Goal: Obtain resource: Download file/media

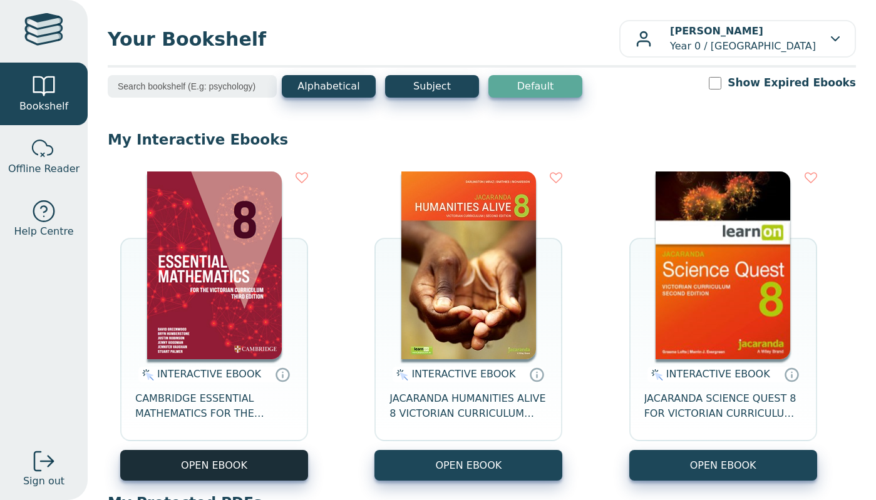
click at [220, 464] on button "OPEN EBOOK" at bounding box center [214, 465] width 188 height 31
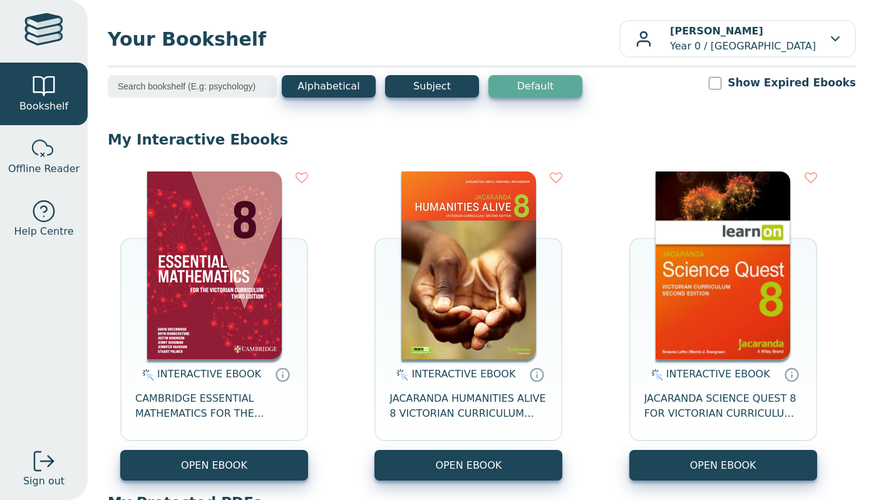
click at [165, 324] on img at bounding box center [214, 266] width 135 height 188
click at [48, 153] on div at bounding box center [43, 148] width 25 height 25
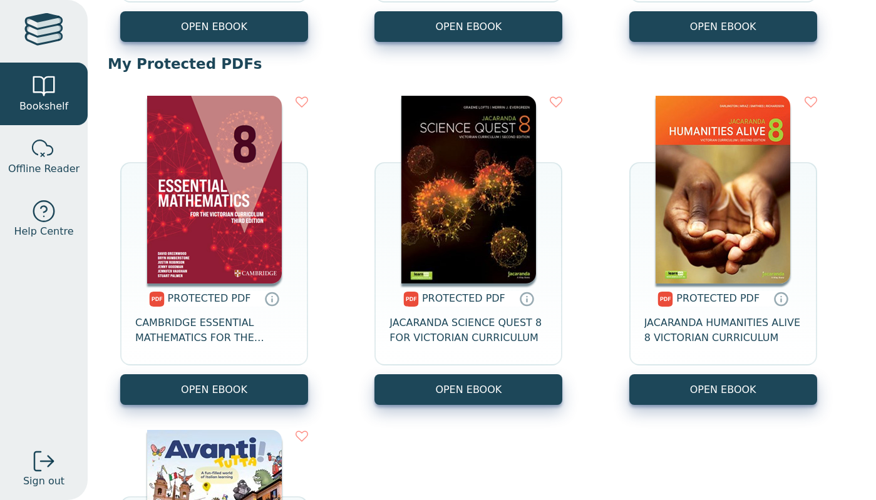
scroll to position [444, 0]
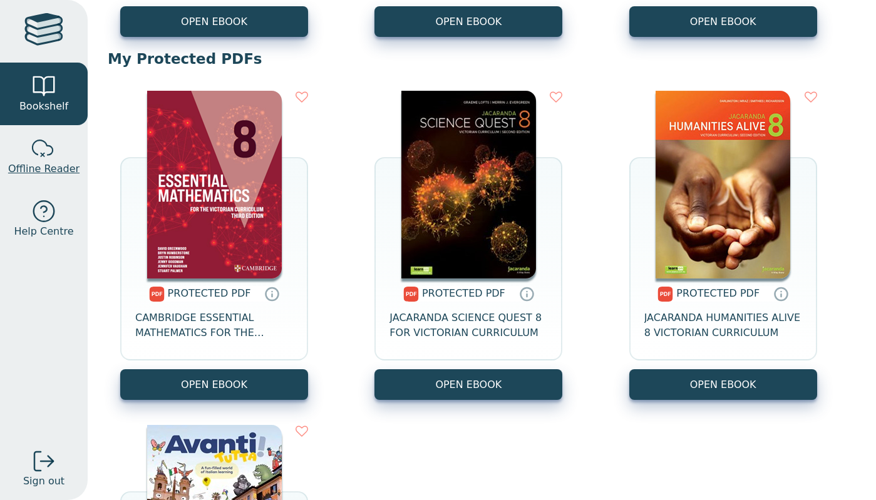
click at [43, 170] on span "Offline Reader" at bounding box center [43, 169] width 71 height 15
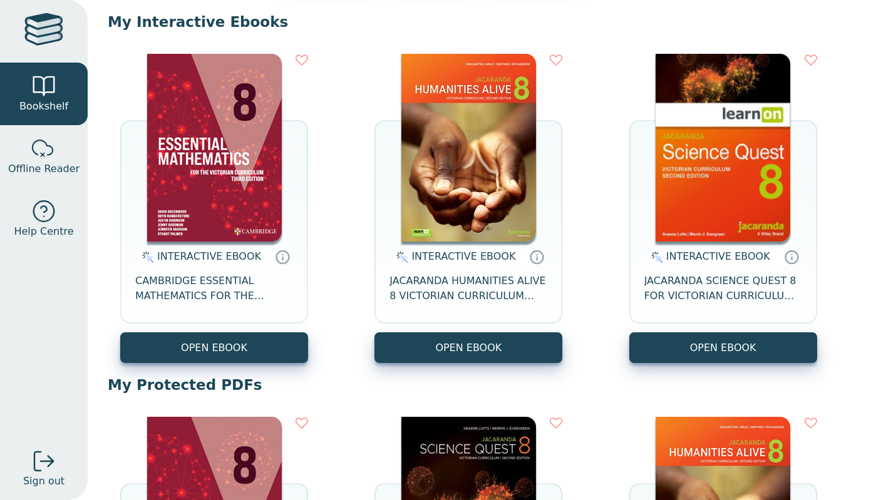
scroll to position [110, 0]
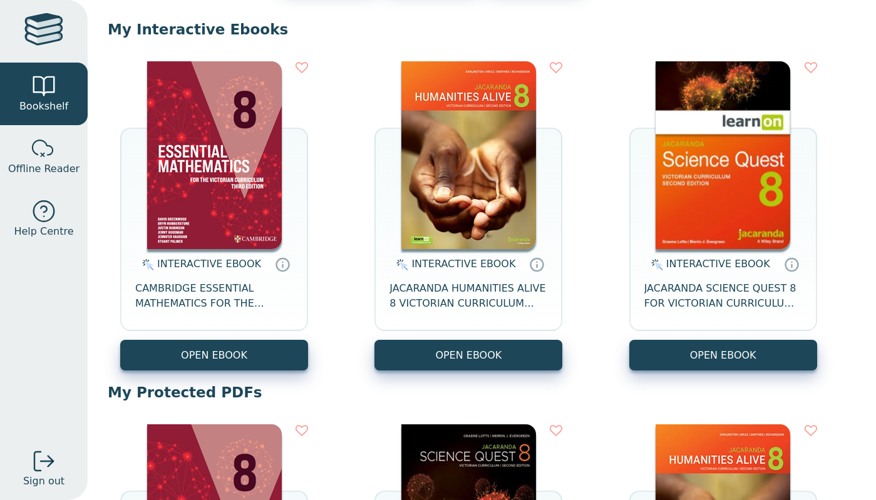
click at [186, 242] on img at bounding box center [214, 155] width 135 height 188
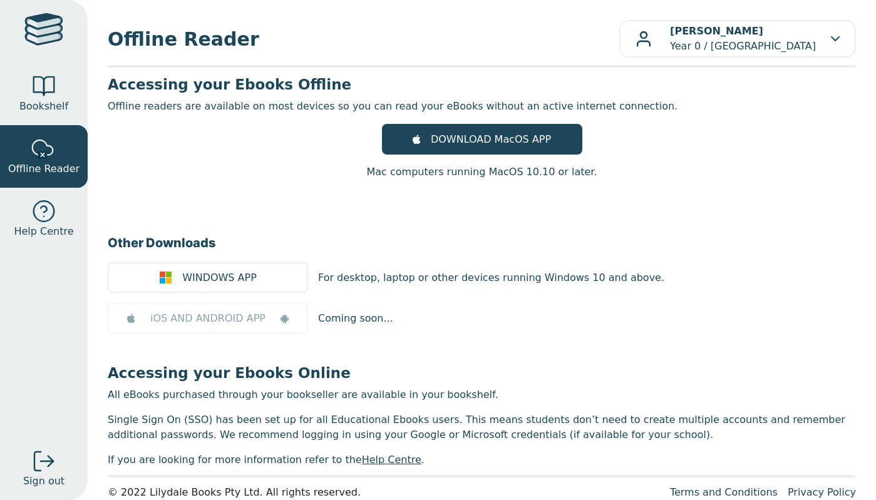
scroll to position [20, 0]
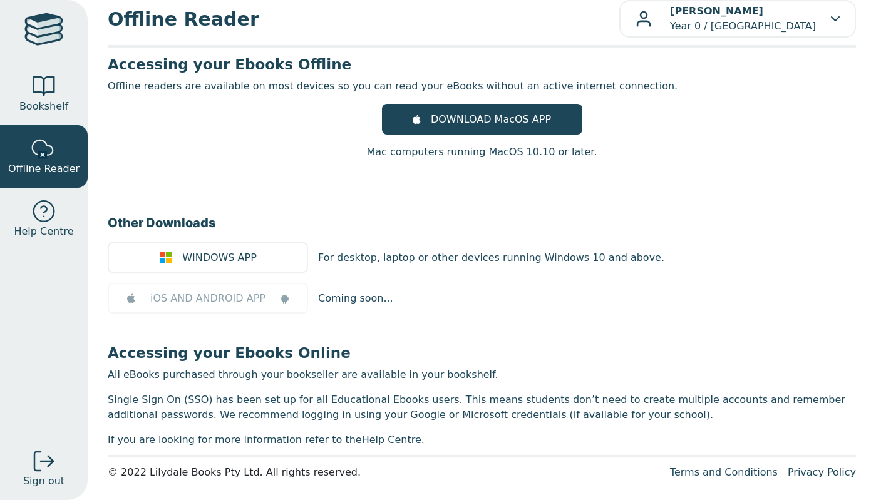
click at [454, 260] on p "For desktop, laptop or other devices running Windows 10 and above." at bounding box center [491, 257] width 346 height 15
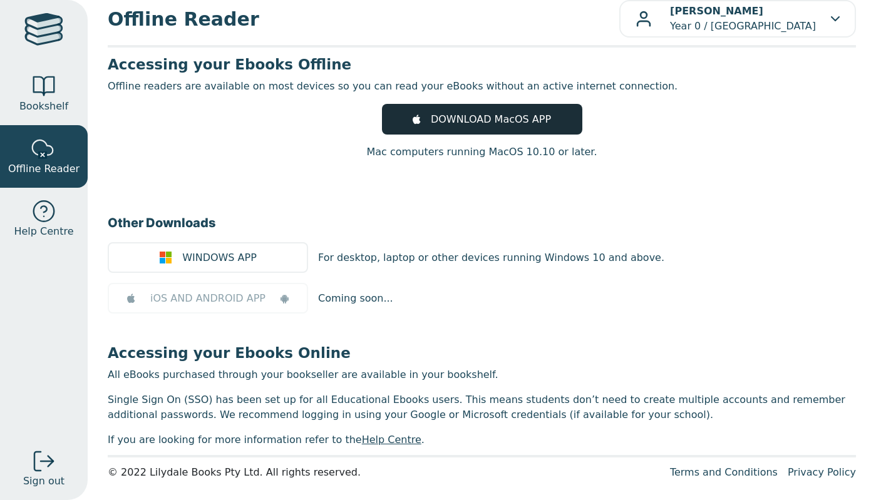
click at [446, 127] on link "DOWNLOAD MacOS APP" at bounding box center [482, 119] width 200 height 31
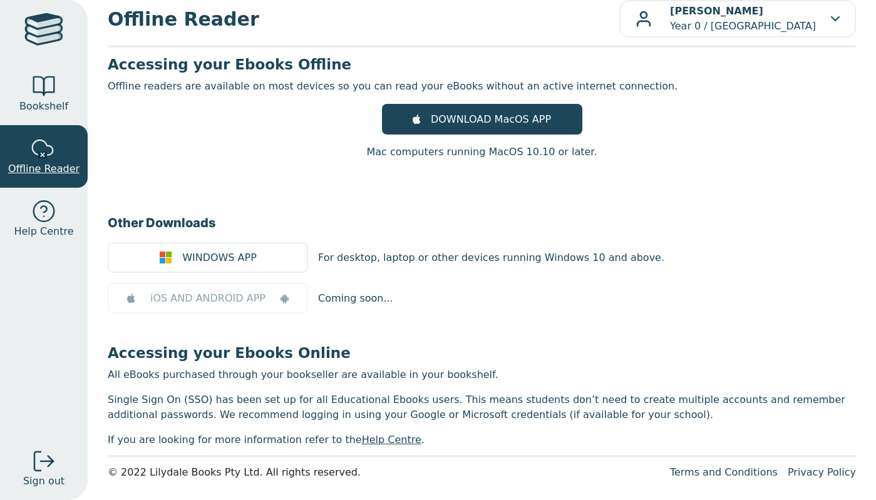
click at [51, 160] on div at bounding box center [43, 148] width 25 height 25
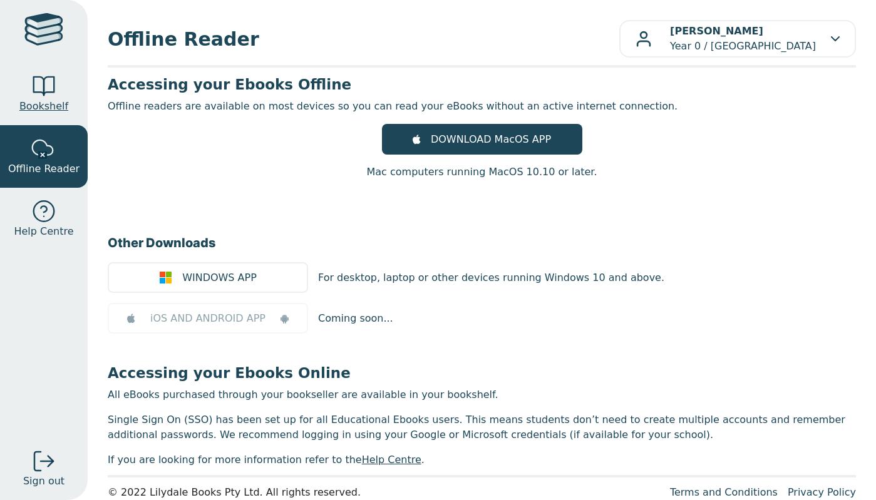
click at [57, 91] on link "Bookshelf" at bounding box center [44, 94] width 88 height 63
click at [51, 99] on span "Bookshelf" at bounding box center [43, 106] width 49 height 15
click at [54, 111] on span "Bookshelf" at bounding box center [43, 106] width 49 height 15
click at [36, 28] on div at bounding box center [43, 31] width 39 height 36
click at [48, 94] on div at bounding box center [43, 86] width 25 height 25
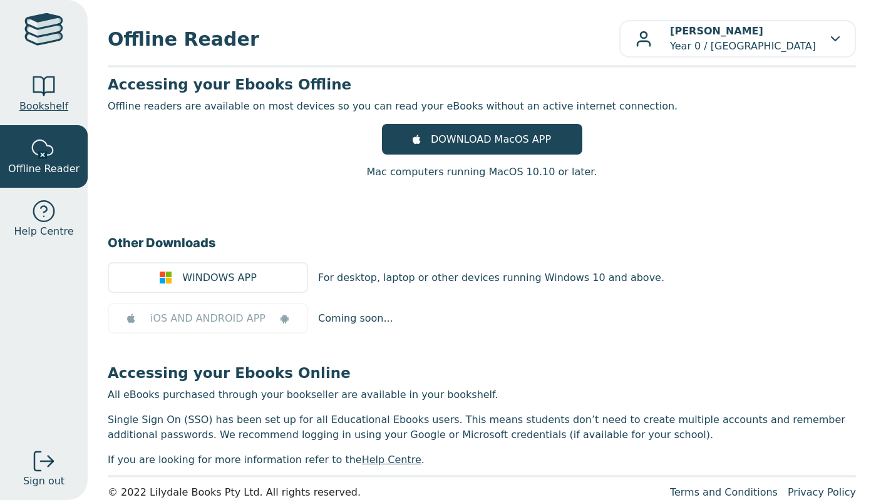
click at [48, 94] on div at bounding box center [43, 86] width 25 height 25
click at [52, 107] on span "Bookshelf" at bounding box center [43, 106] width 49 height 15
click at [47, 102] on span "Bookshelf" at bounding box center [43, 106] width 49 height 15
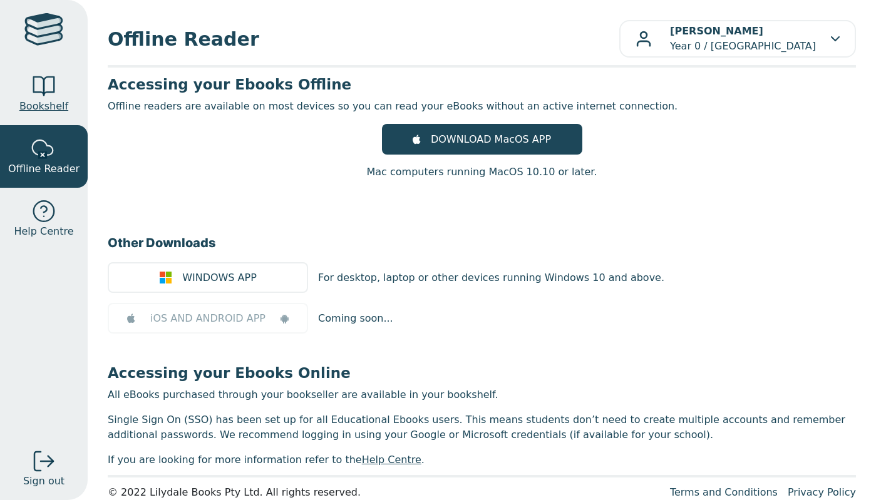
click at [47, 102] on span "Bookshelf" at bounding box center [43, 106] width 49 height 15
